Goal: Task Accomplishment & Management: Use online tool/utility

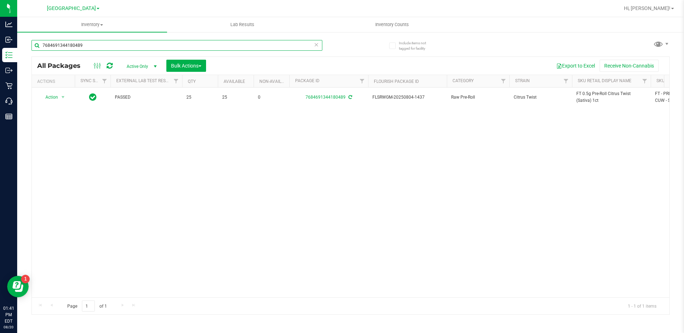
click at [68, 44] on input "7684691344180489" at bounding box center [176, 45] width 291 height 11
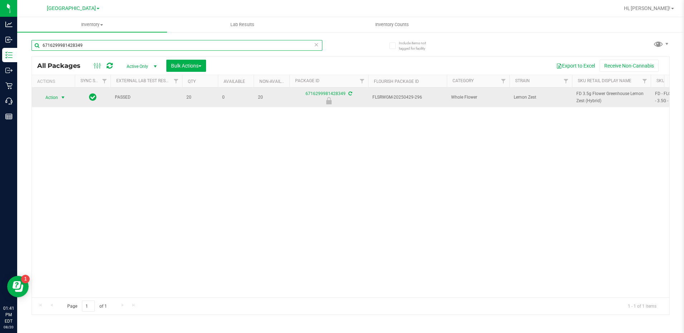
type input "6716299981428349"
click at [54, 97] on span "Action" at bounding box center [48, 98] width 19 height 10
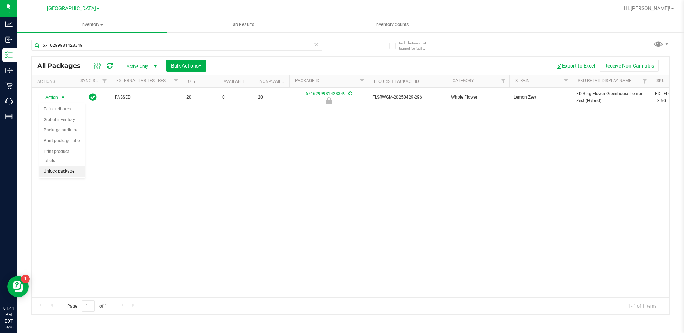
click at [69, 166] on li "Unlock package" at bounding box center [62, 171] width 46 height 11
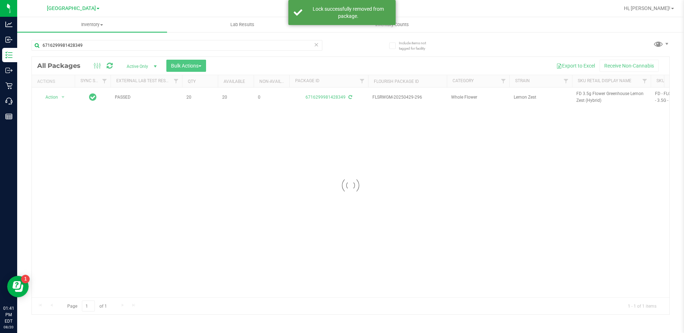
click at [584, 97] on div at bounding box center [351, 186] width 638 height 258
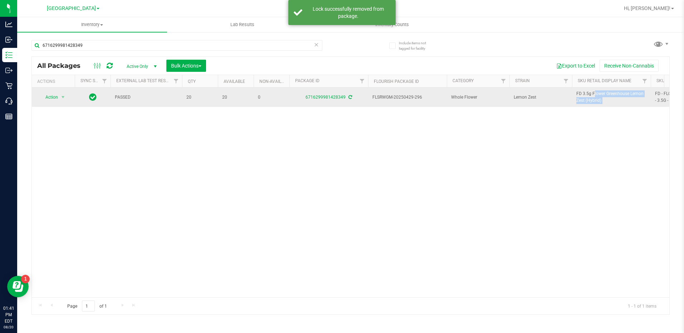
click at [584, 97] on span "FD 3.5g Flower Greenhouse Lemon Zest (Hybrid)" at bounding box center [611, 98] width 70 height 14
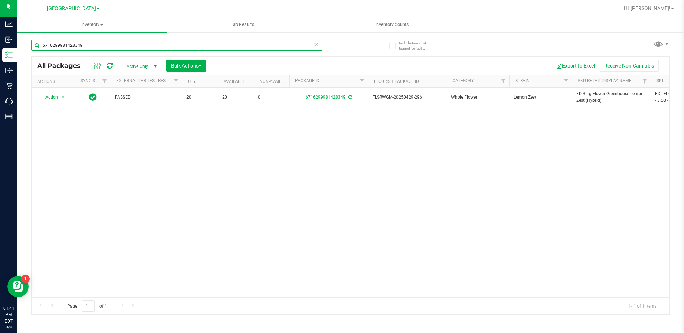
click at [165, 48] on input "6716299981428349" at bounding box center [176, 45] width 291 height 11
click at [164, 48] on input "6716299981428349" at bounding box center [176, 45] width 291 height 11
paste input "FD 3.5g Flower Greenhouse Lemon Zest (Hybrid)"
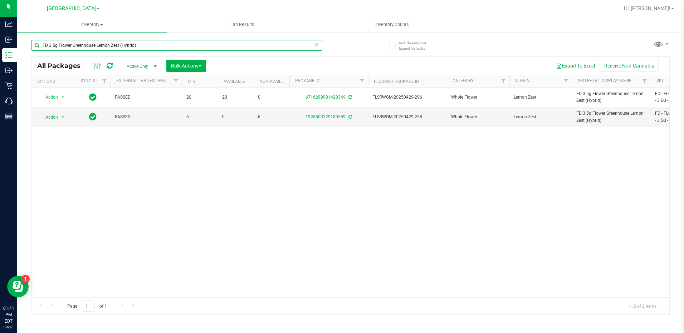
click at [190, 49] on input "FD 3.5g Flower Greenhouse Lemon Zest (Hybrid)" at bounding box center [176, 45] width 291 height 11
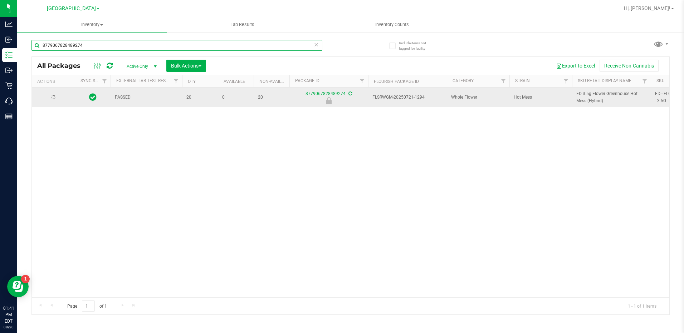
type input "8779067828489274"
click at [57, 98] on span "Action" at bounding box center [48, 98] width 19 height 10
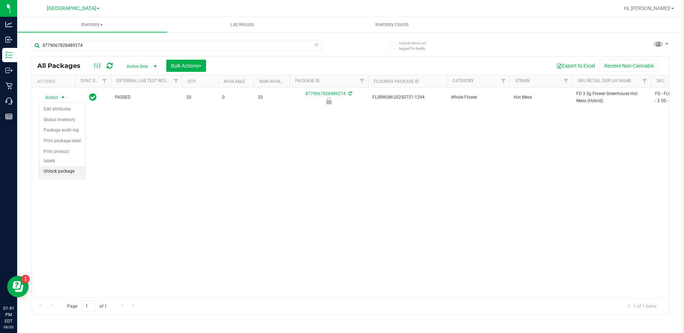
click at [54, 166] on li "Unlock package" at bounding box center [62, 171] width 46 height 11
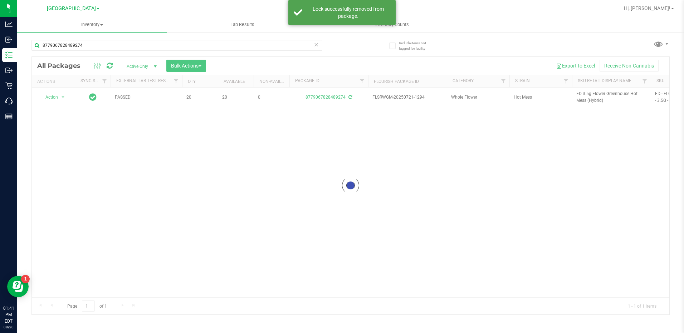
click at [582, 94] on div at bounding box center [351, 186] width 638 height 258
click at [582, 94] on span "FD 3.5g Flower Greenhouse Hot Mess (Hybrid)" at bounding box center [611, 98] width 70 height 14
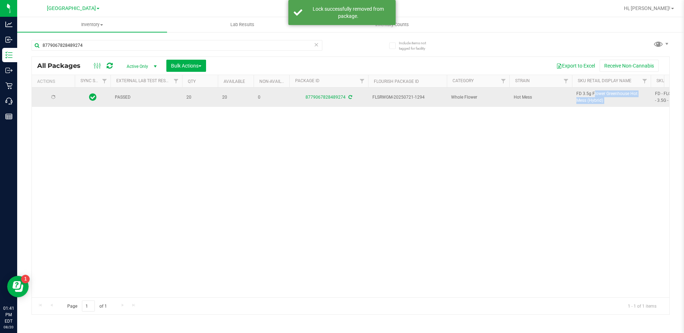
click at [582, 94] on span "FD 3.5g Flower Greenhouse Hot Mess (Hybrid)" at bounding box center [611, 98] width 70 height 14
copy tr "FD 3.5g Flower Greenhouse Hot Mess (Hybrid)"
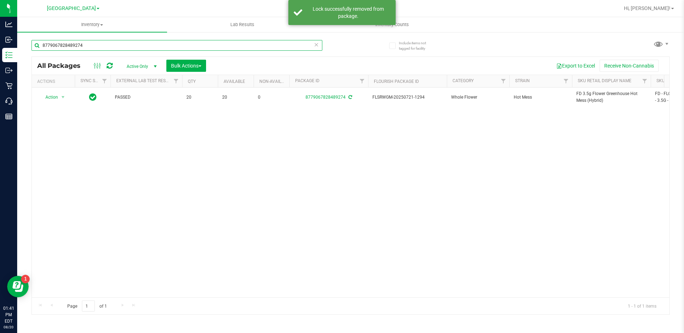
click at [129, 41] on input "8779067828489274" at bounding box center [176, 45] width 291 height 11
paste input "FD 3.5g Flower Greenhouse Hot Mess (Hybrid)"
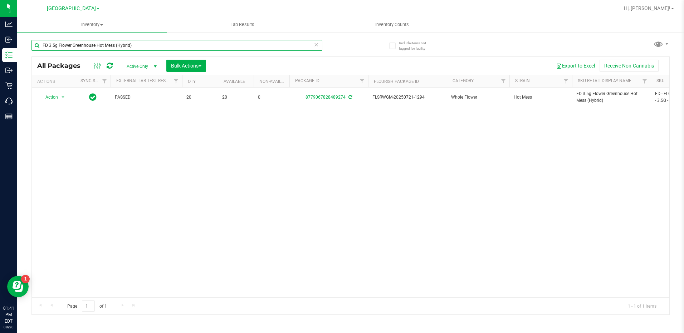
type input "FD 3.5g Flower Greenhouse Hot Mess (Hybrid)"
